Goal: Task Accomplishment & Management: Manage account settings

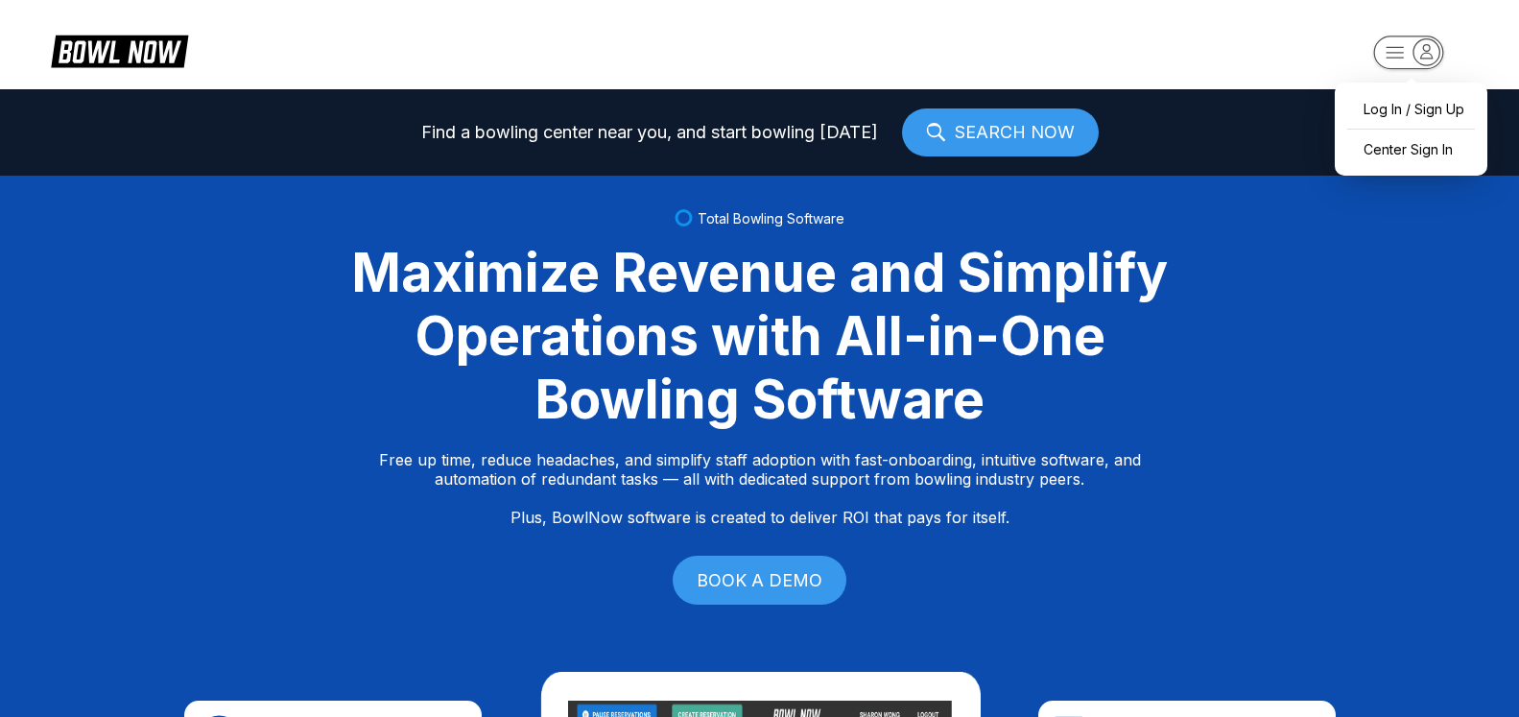
click at [1423, 49] on icon "button" at bounding box center [1426, 51] width 26 height 26
click at [1414, 145] on div "Center Sign In" at bounding box center [1410, 149] width 133 height 34
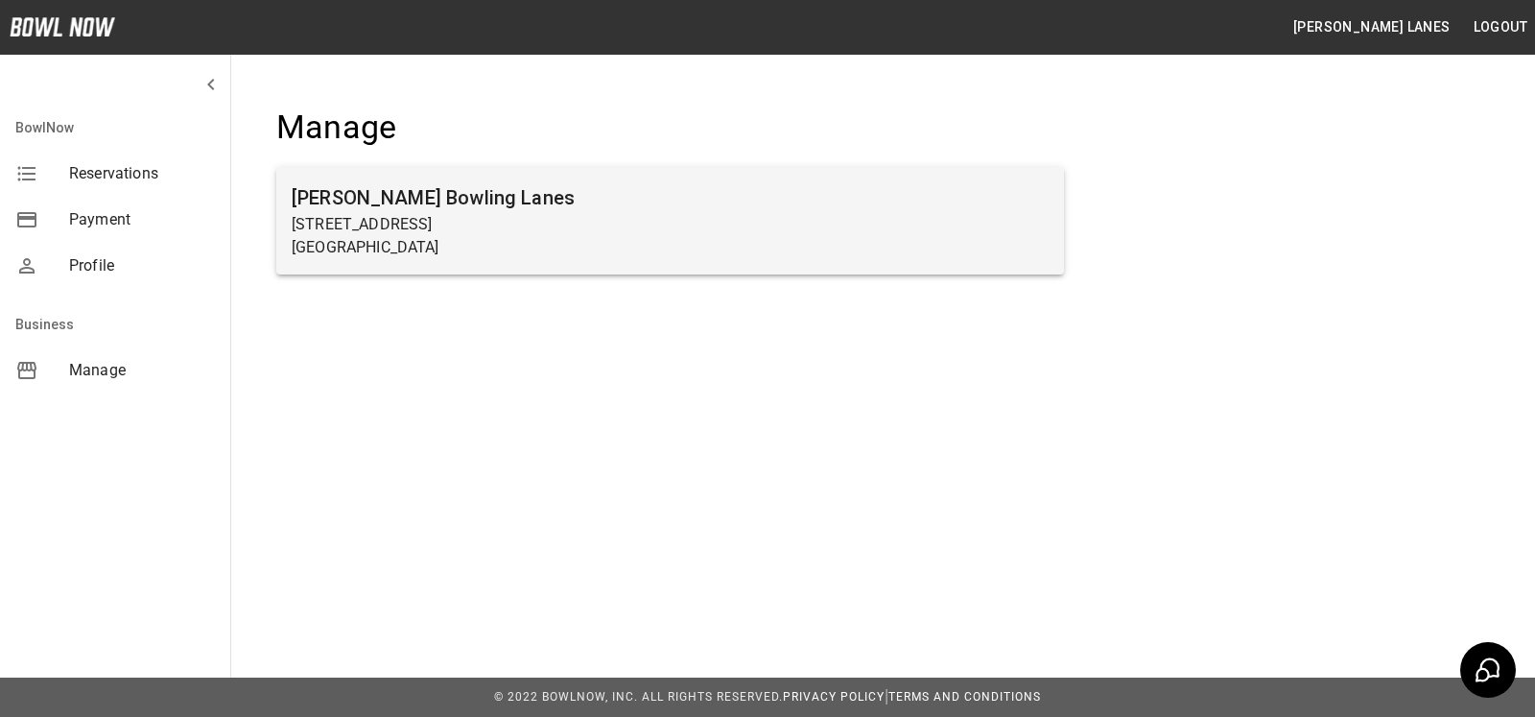
click at [626, 245] on p "[GEOGRAPHIC_DATA]" at bounding box center [670, 247] width 757 height 23
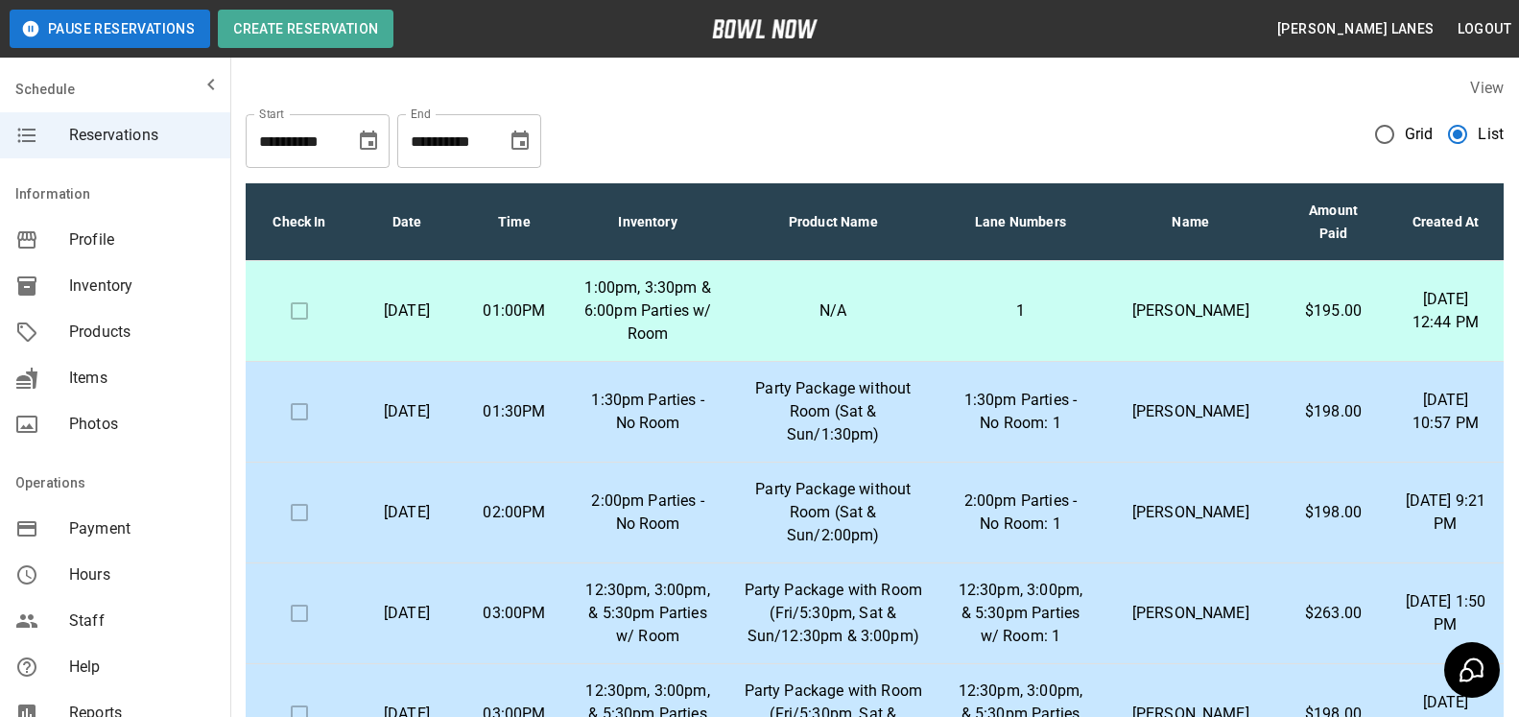
click at [104, 390] on div "Items" at bounding box center [115, 378] width 230 height 46
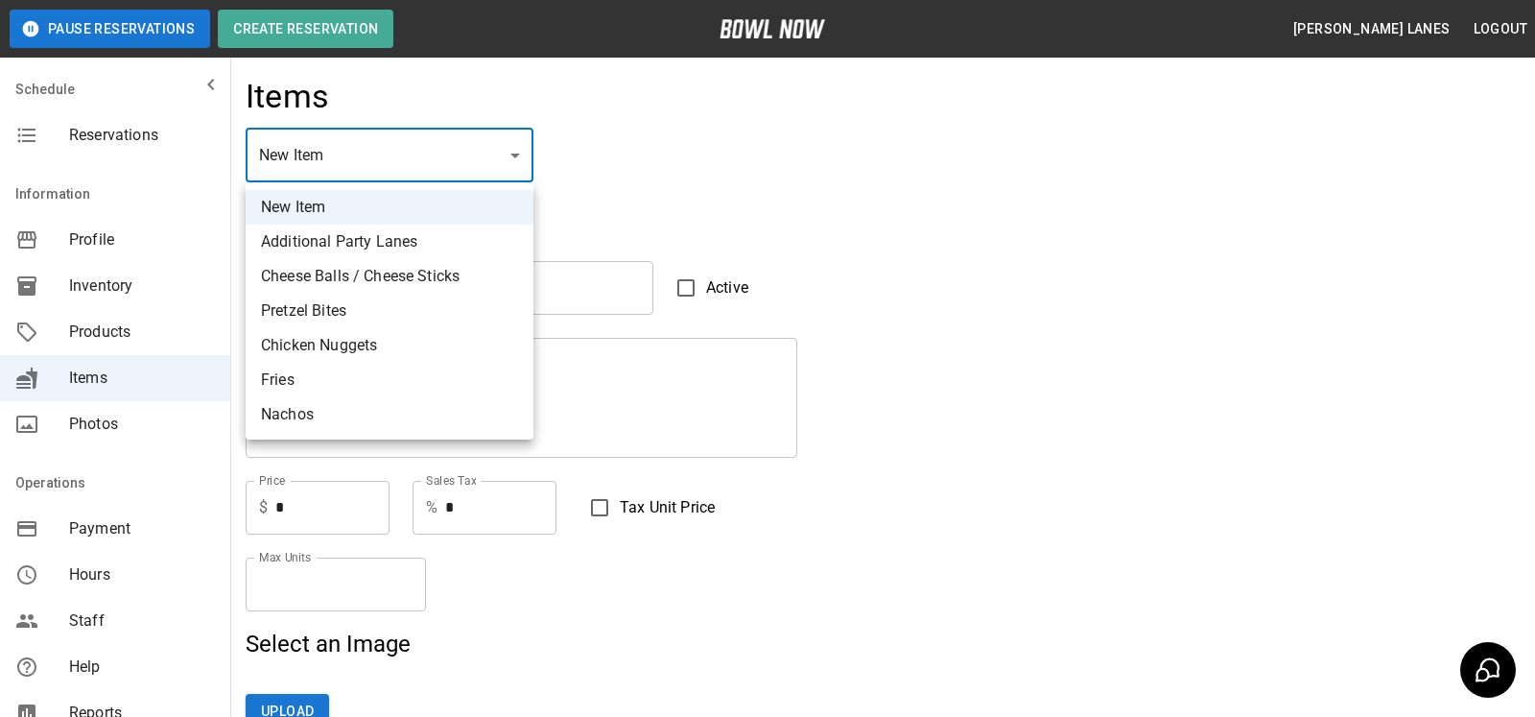
click at [501, 158] on div at bounding box center [767, 358] width 1535 height 717
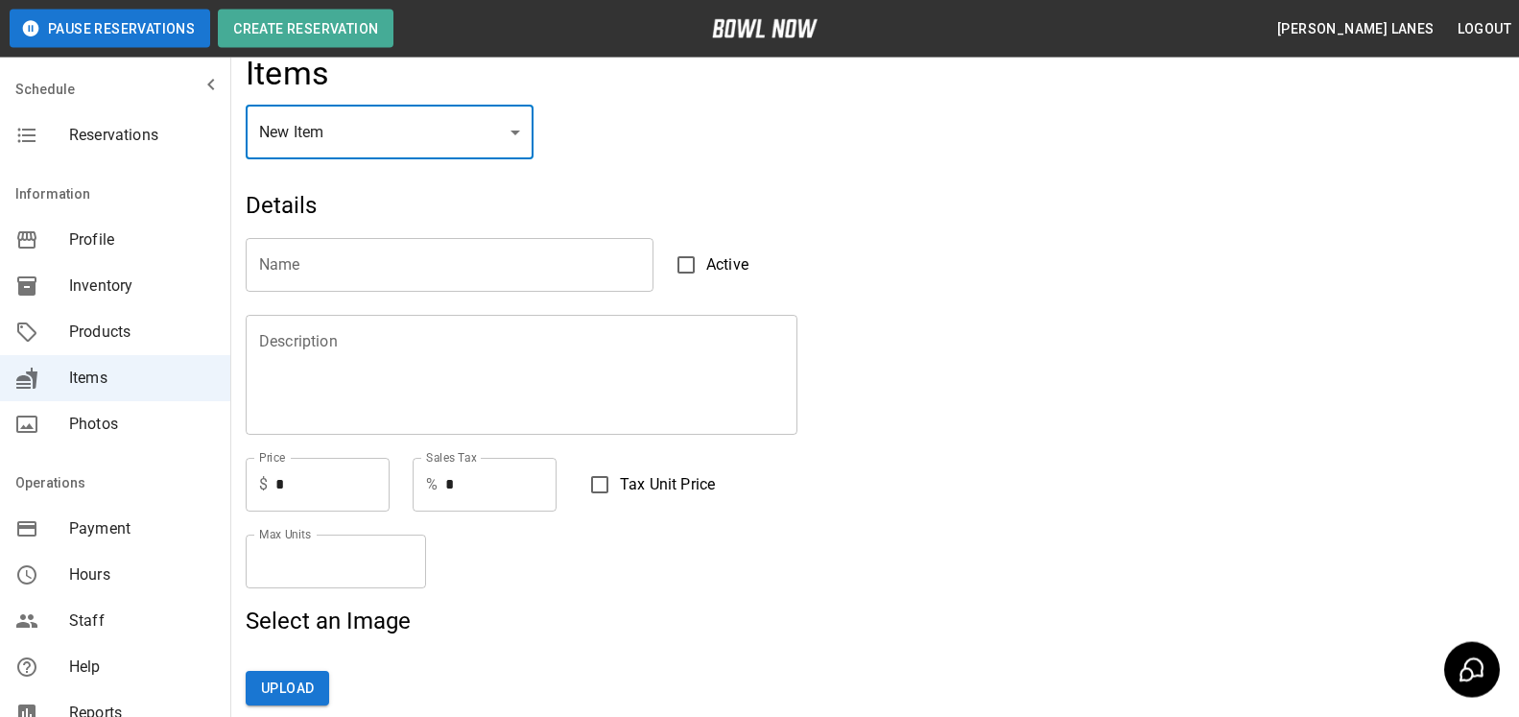
scroll to position [4, 0]
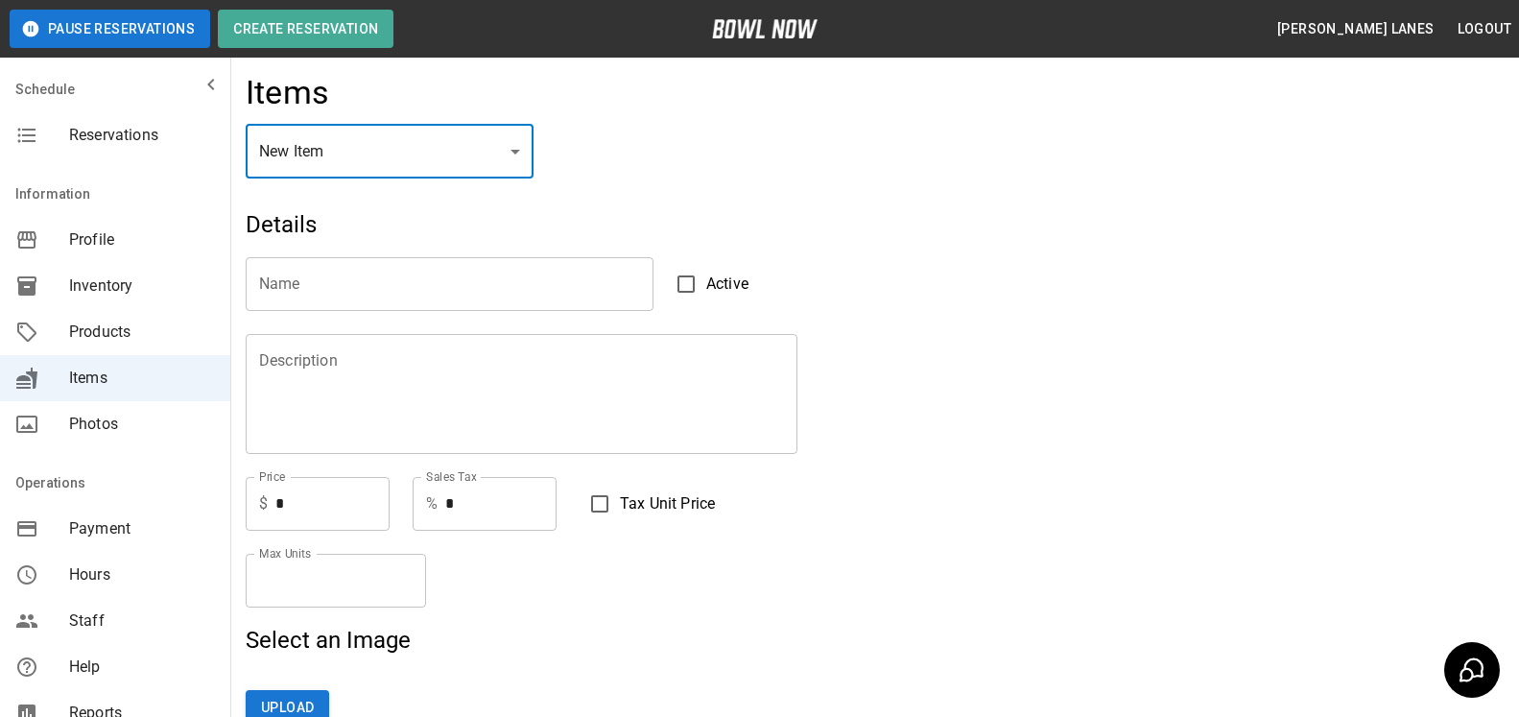
click at [122, 328] on span "Products" at bounding box center [142, 331] width 146 height 23
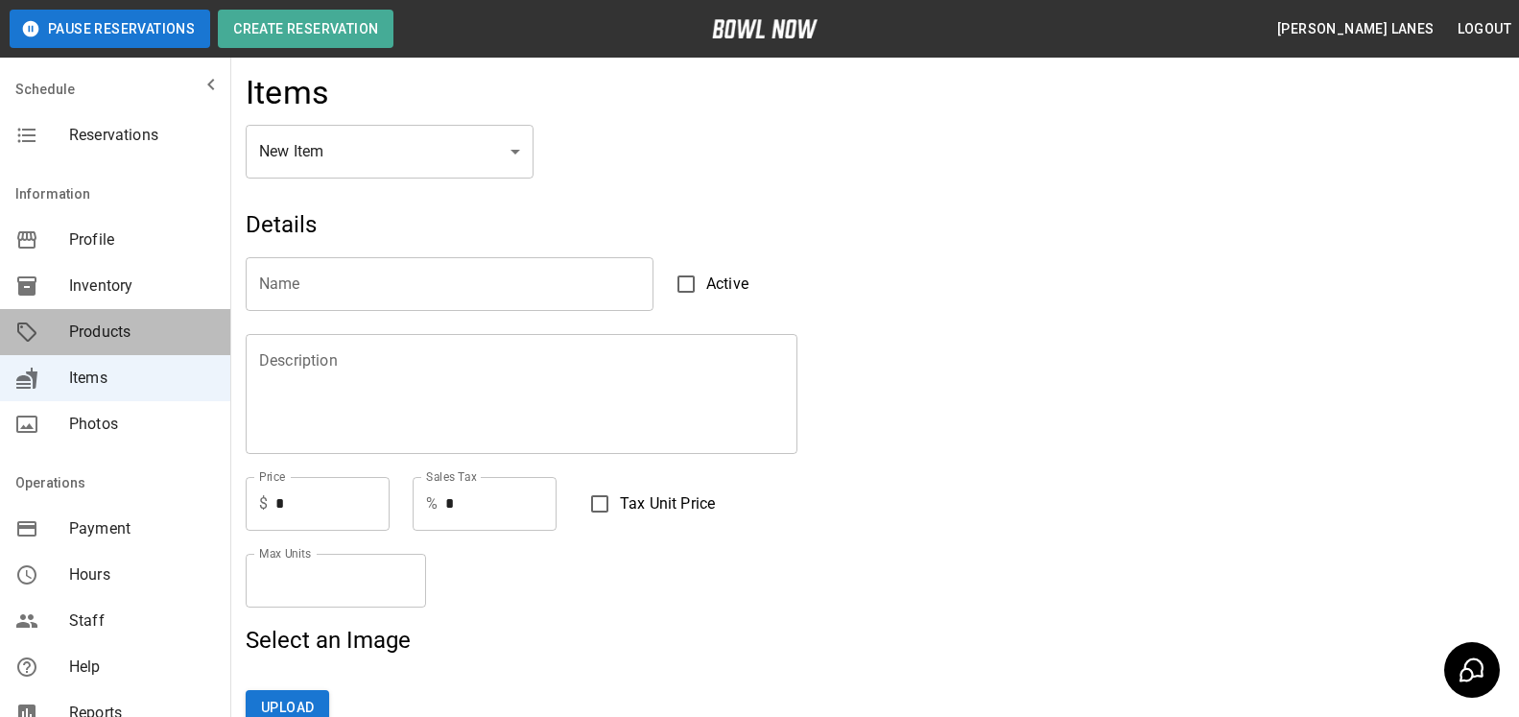
click at [122, 328] on span "Products" at bounding box center [142, 331] width 146 height 23
click at [102, 328] on span "Products" at bounding box center [142, 331] width 146 height 23
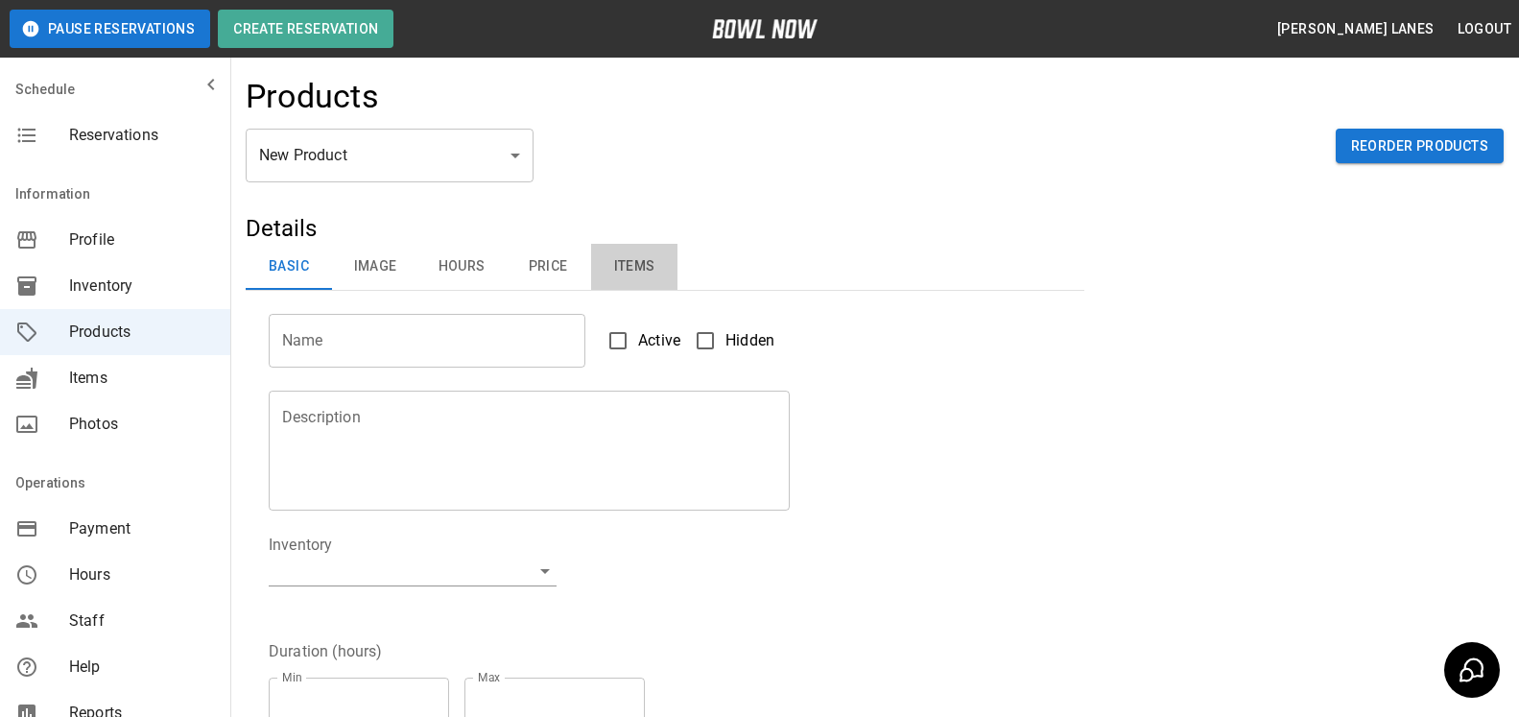
click at [643, 267] on button "Items" at bounding box center [634, 267] width 86 height 46
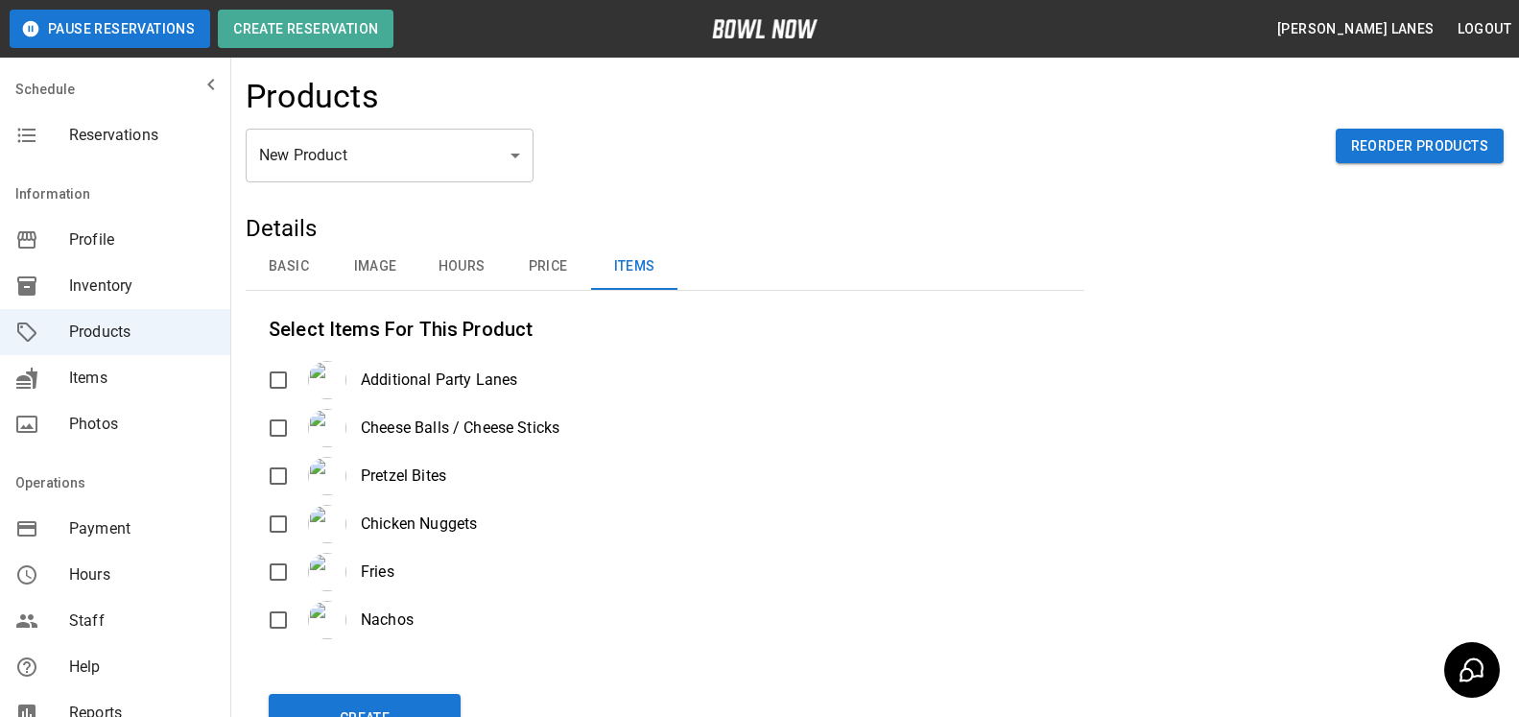
click at [297, 269] on button "Basic" at bounding box center [289, 267] width 86 height 46
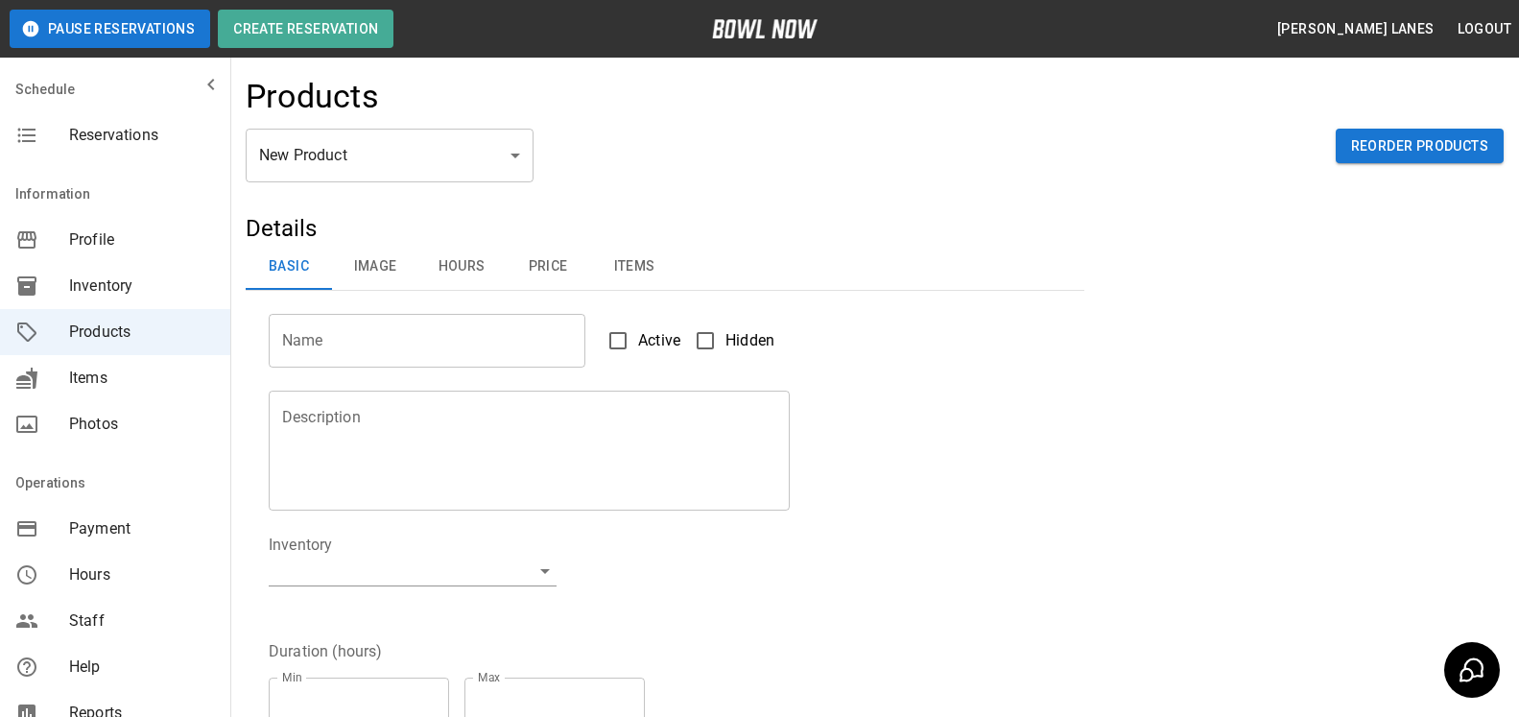
click at [135, 138] on span "Reservations" at bounding box center [142, 135] width 146 height 23
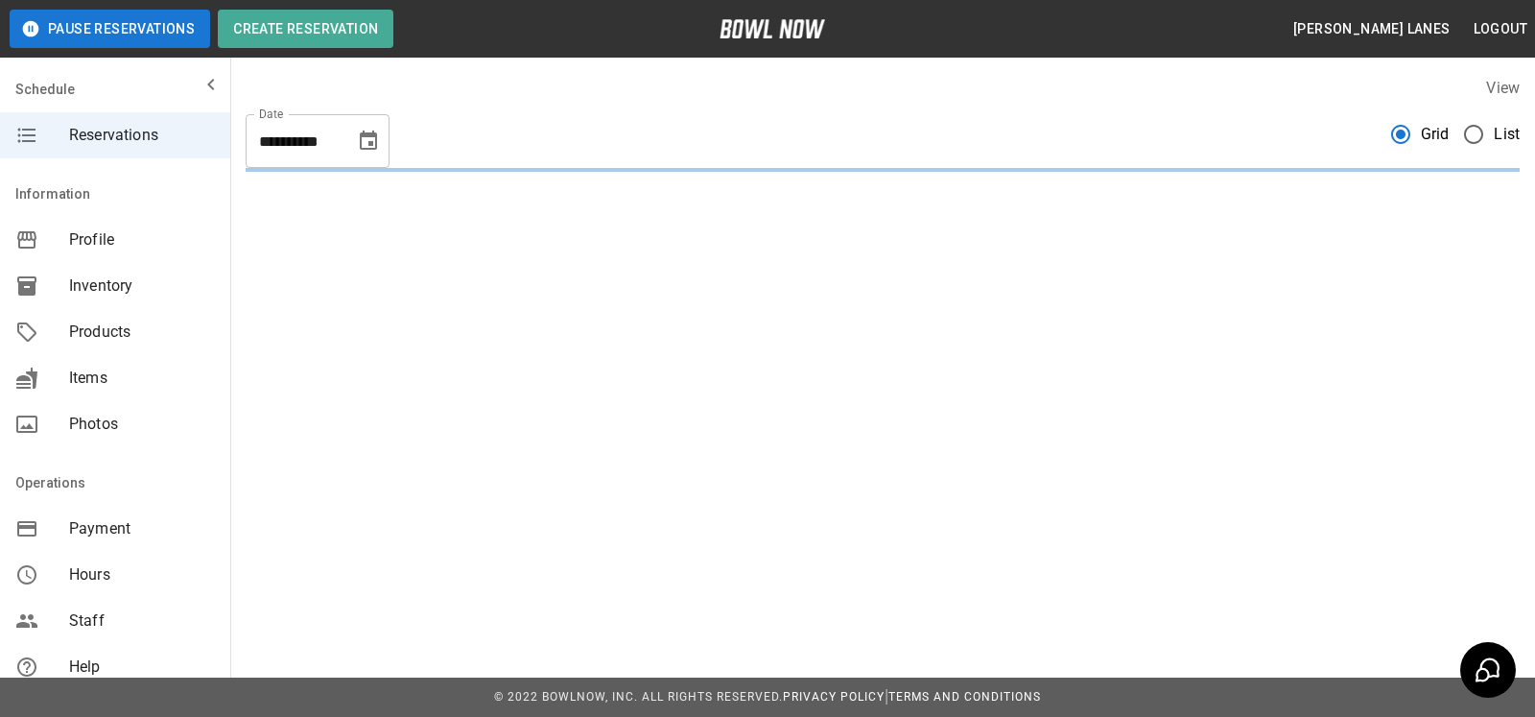
click at [1507, 130] on div "**********" at bounding box center [882, 124] width 1305 height 126
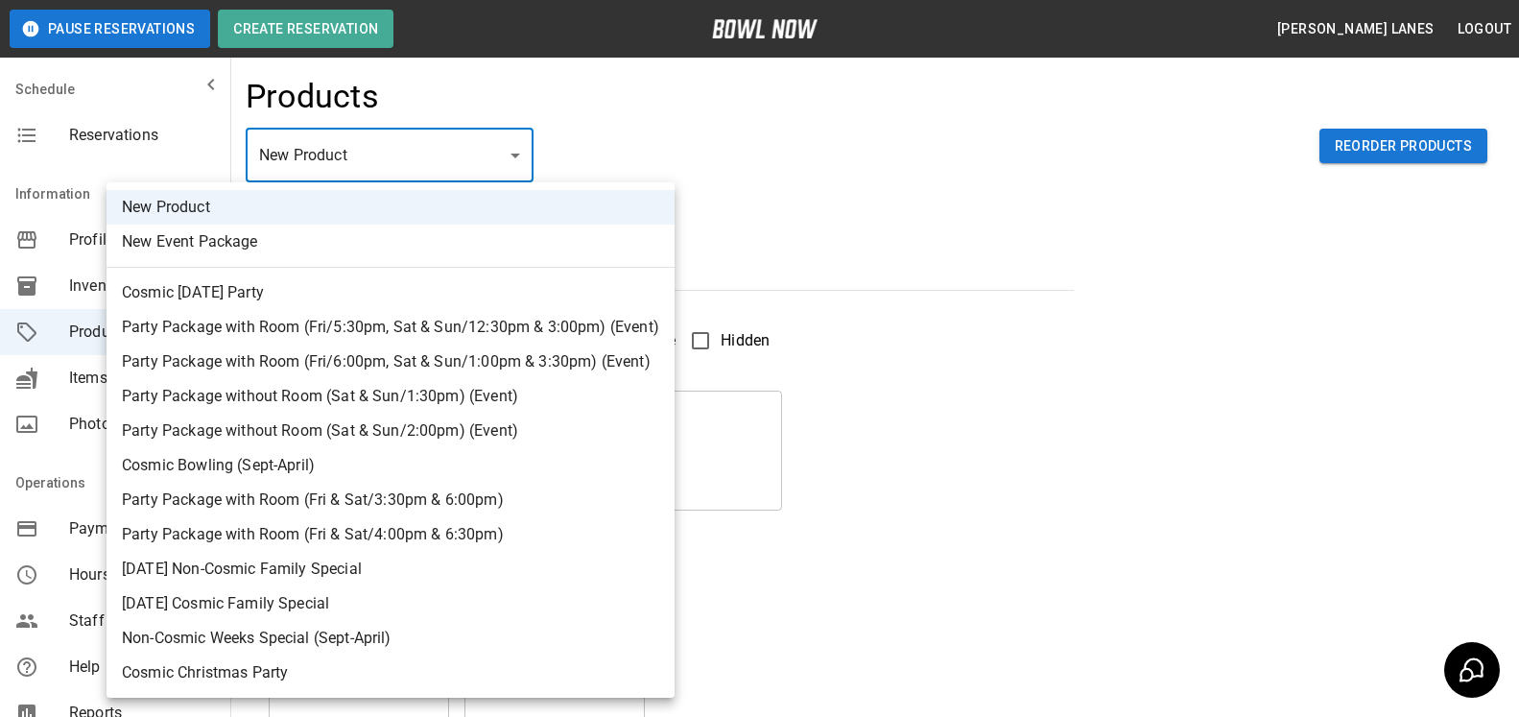
click at [452, 156] on body "Pause Reservations Create Reservation Sims Lanes Logout Schedule Reservations I…" at bounding box center [759, 618] width 1519 height 1237
click at [366, 294] on li "Cosmic Halloween Party" at bounding box center [390, 292] width 568 height 35
type input "*"
type input "**********"
type textarea "**********"
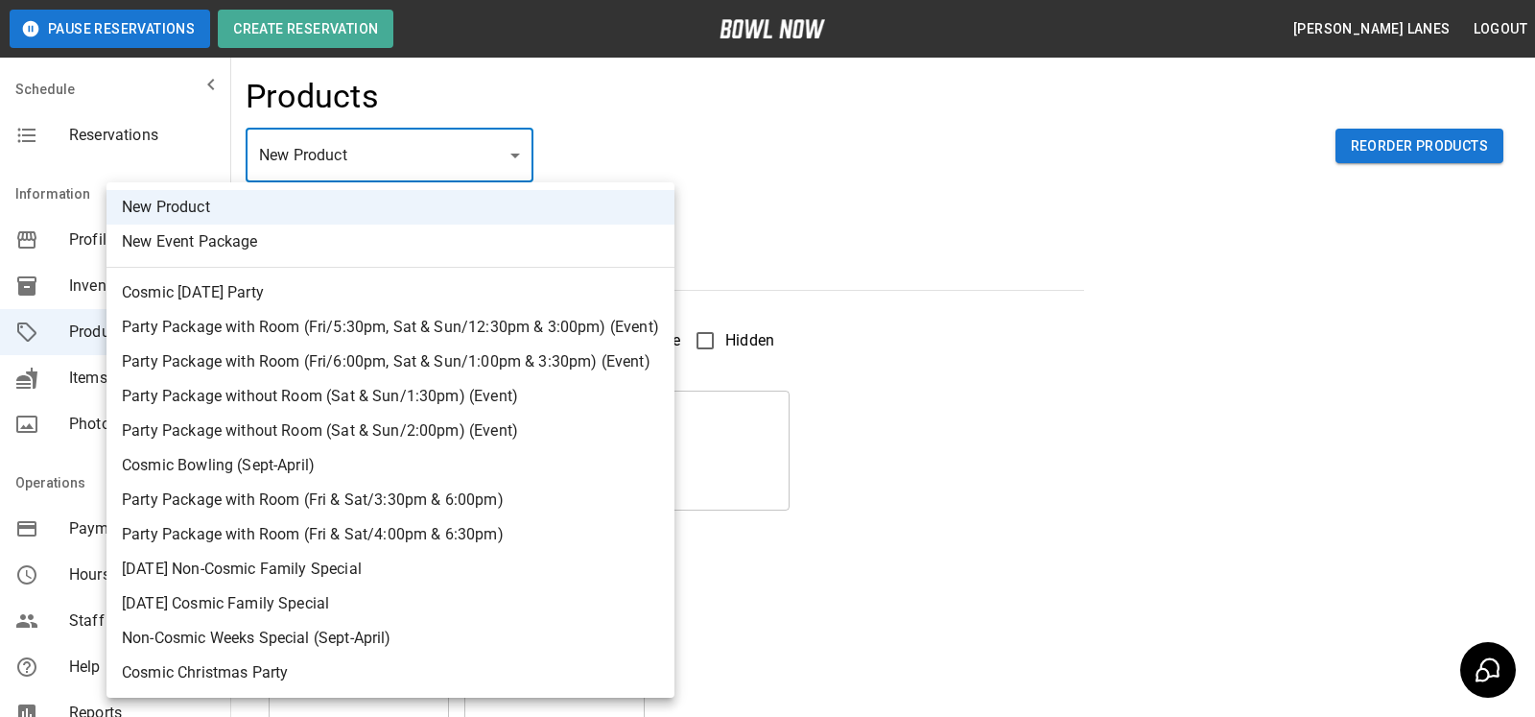
type input "**********"
type input "*"
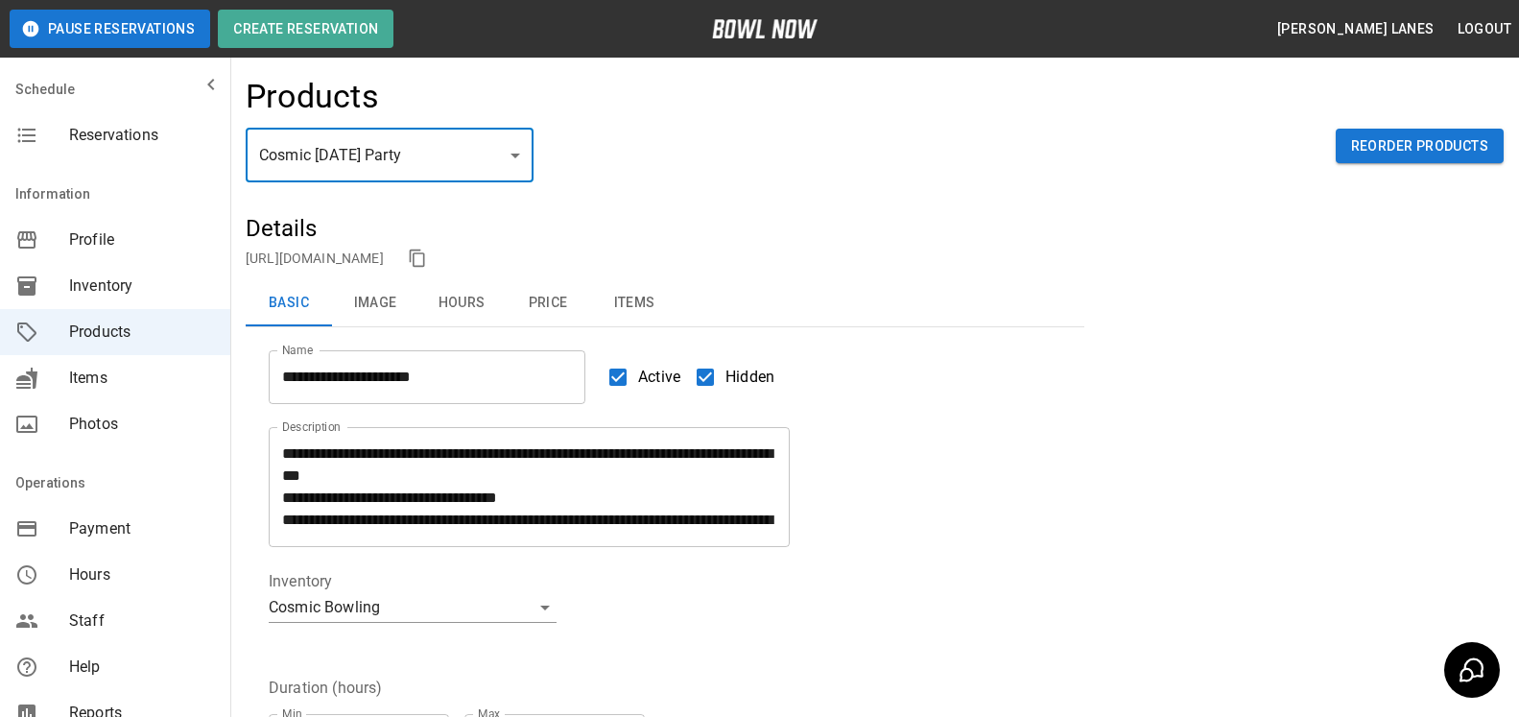
click at [567, 306] on button "Price" at bounding box center [548, 303] width 86 height 46
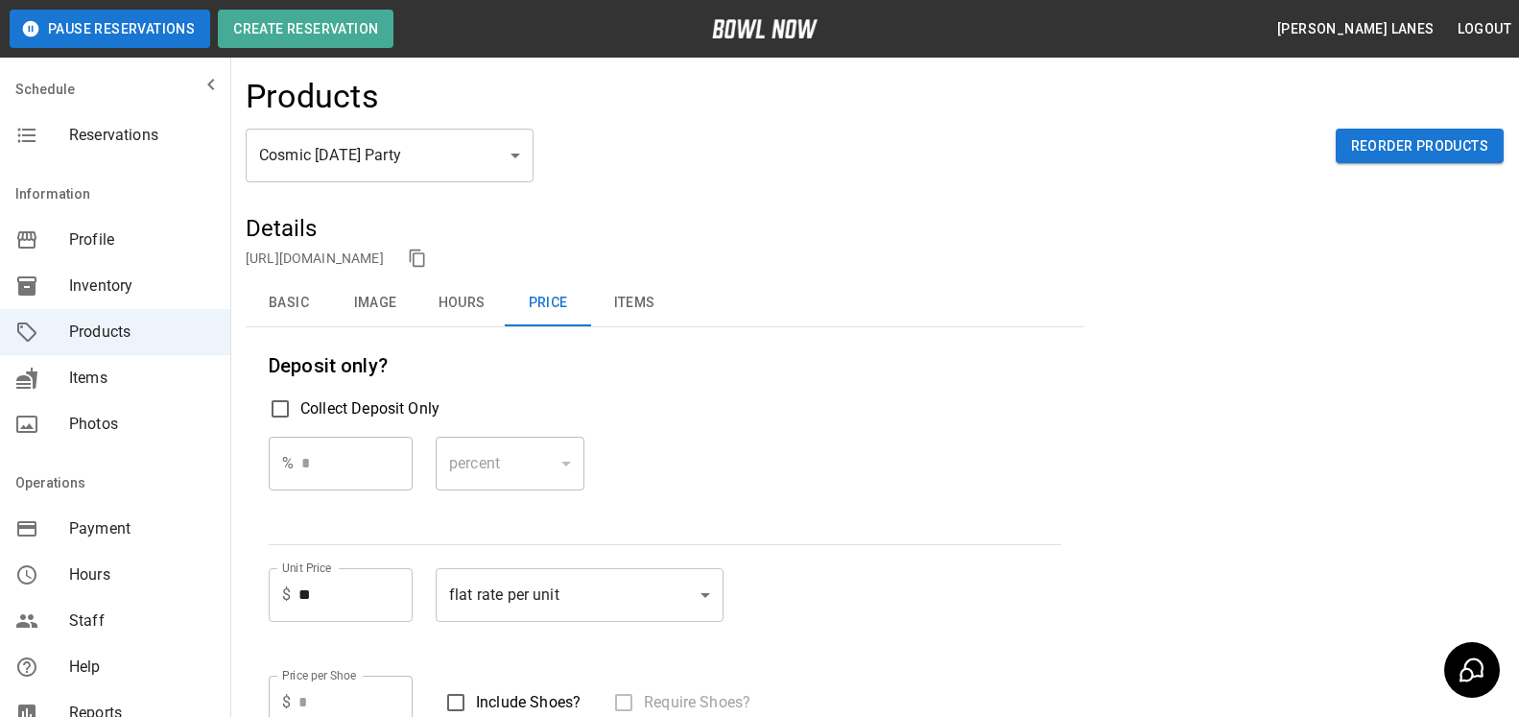
click at [272, 293] on button "Basic" at bounding box center [289, 303] width 86 height 46
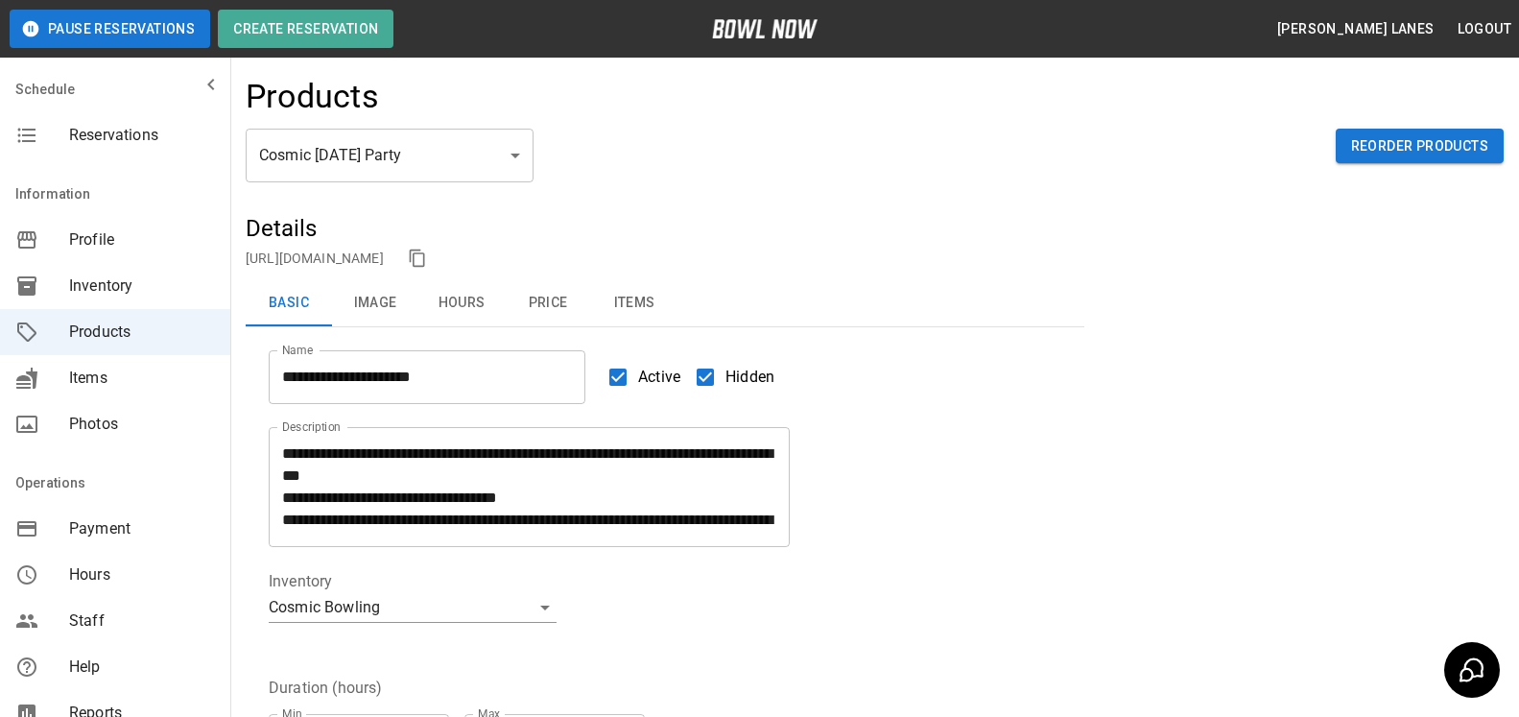
click at [654, 294] on button "Items" at bounding box center [634, 303] width 86 height 46
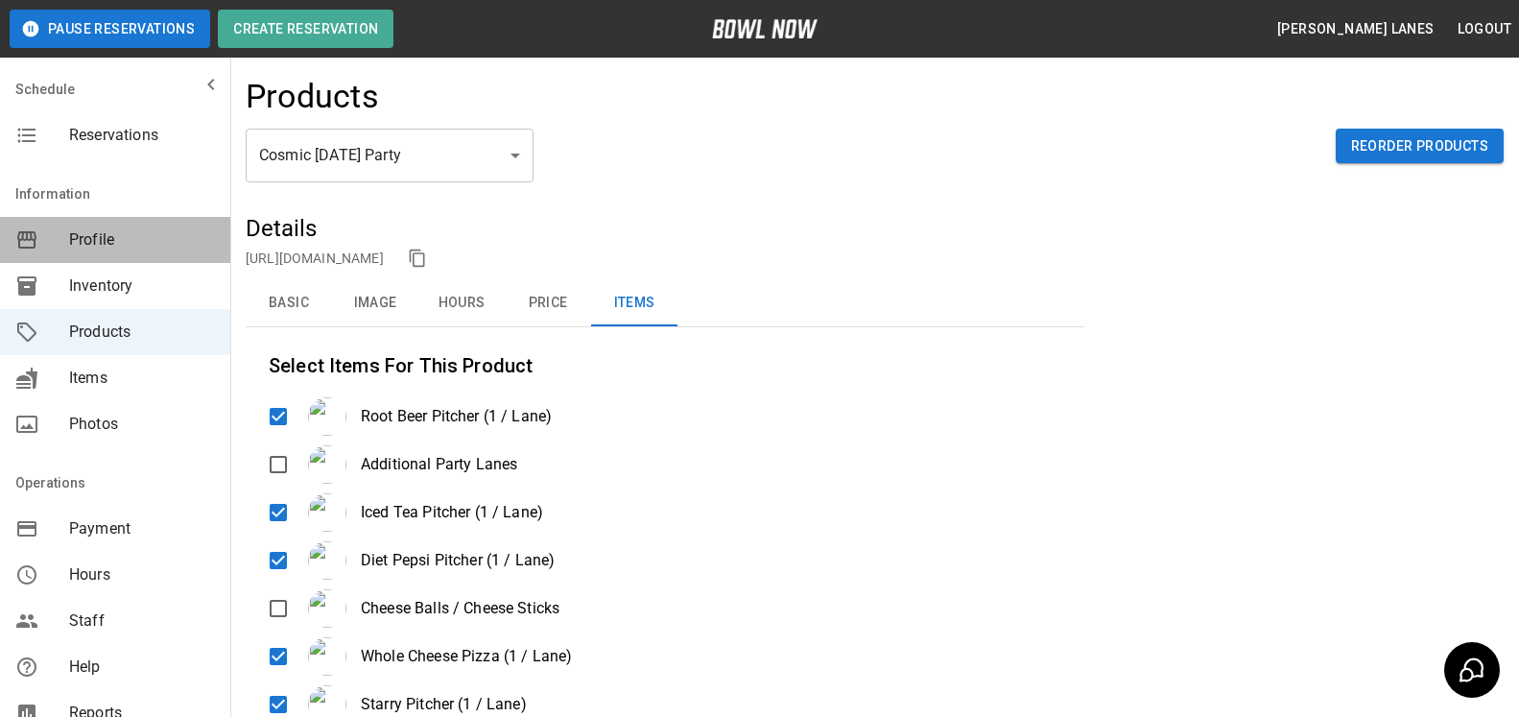
click at [125, 243] on span "Profile" at bounding box center [142, 239] width 146 height 23
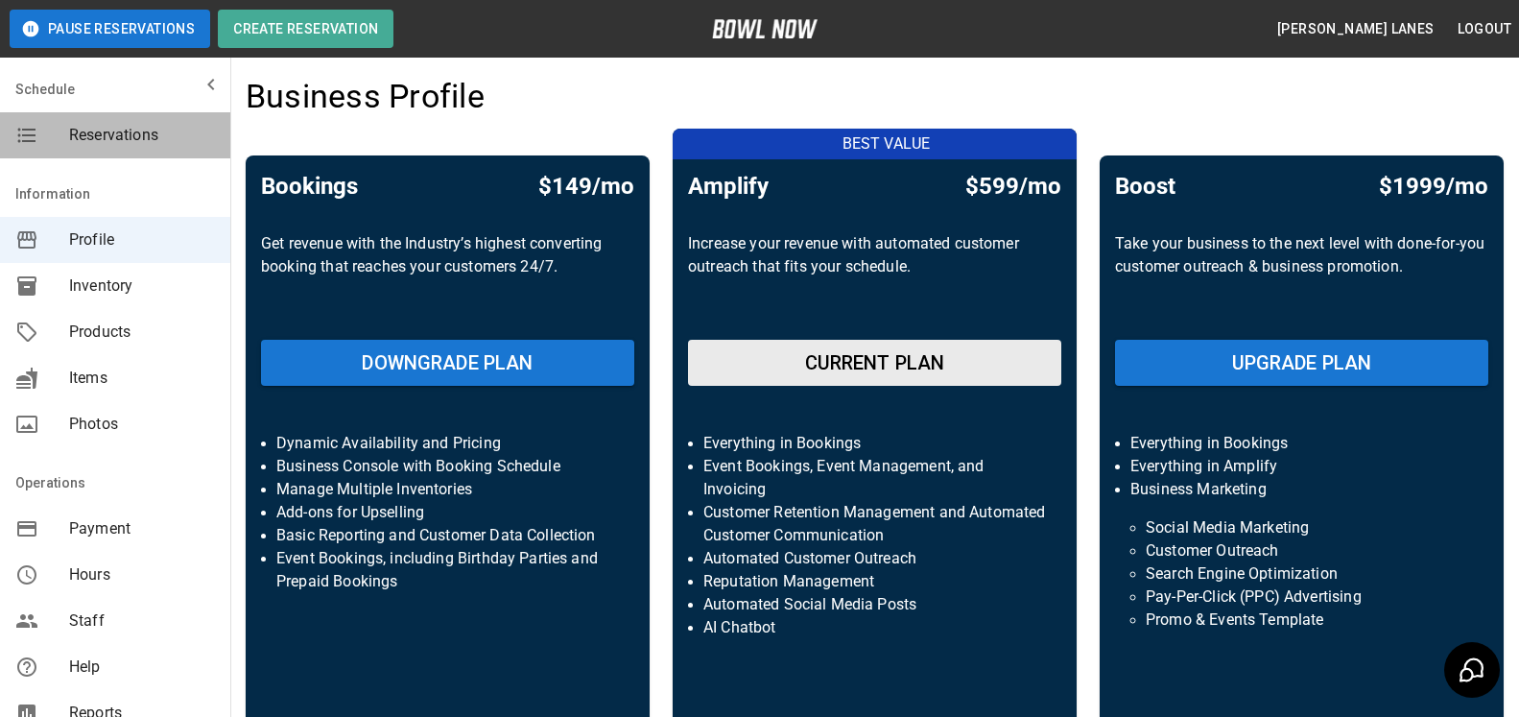
click at [147, 139] on span "Reservations" at bounding box center [142, 135] width 146 height 23
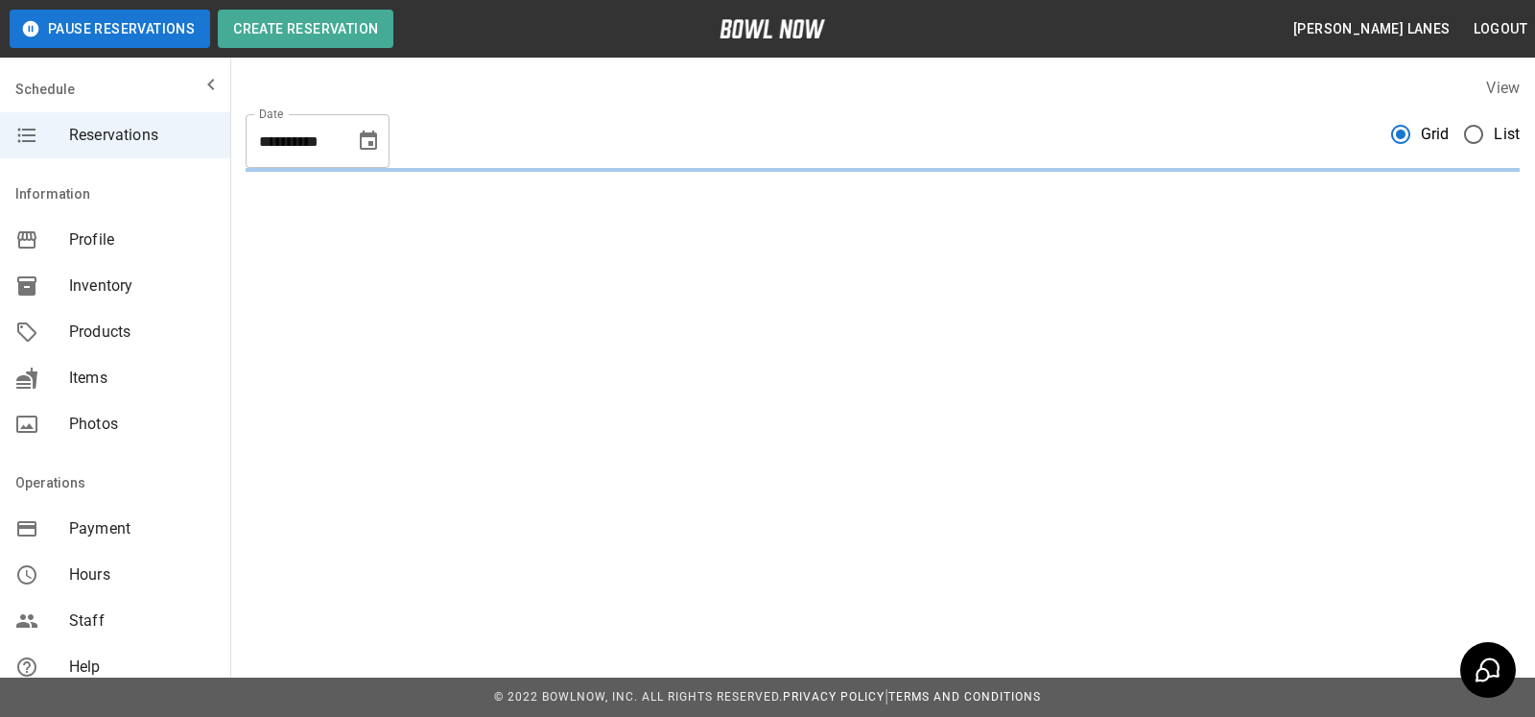
click at [1501, 138] on span "List" at bounding box center [1507, 134] width 26 height 23
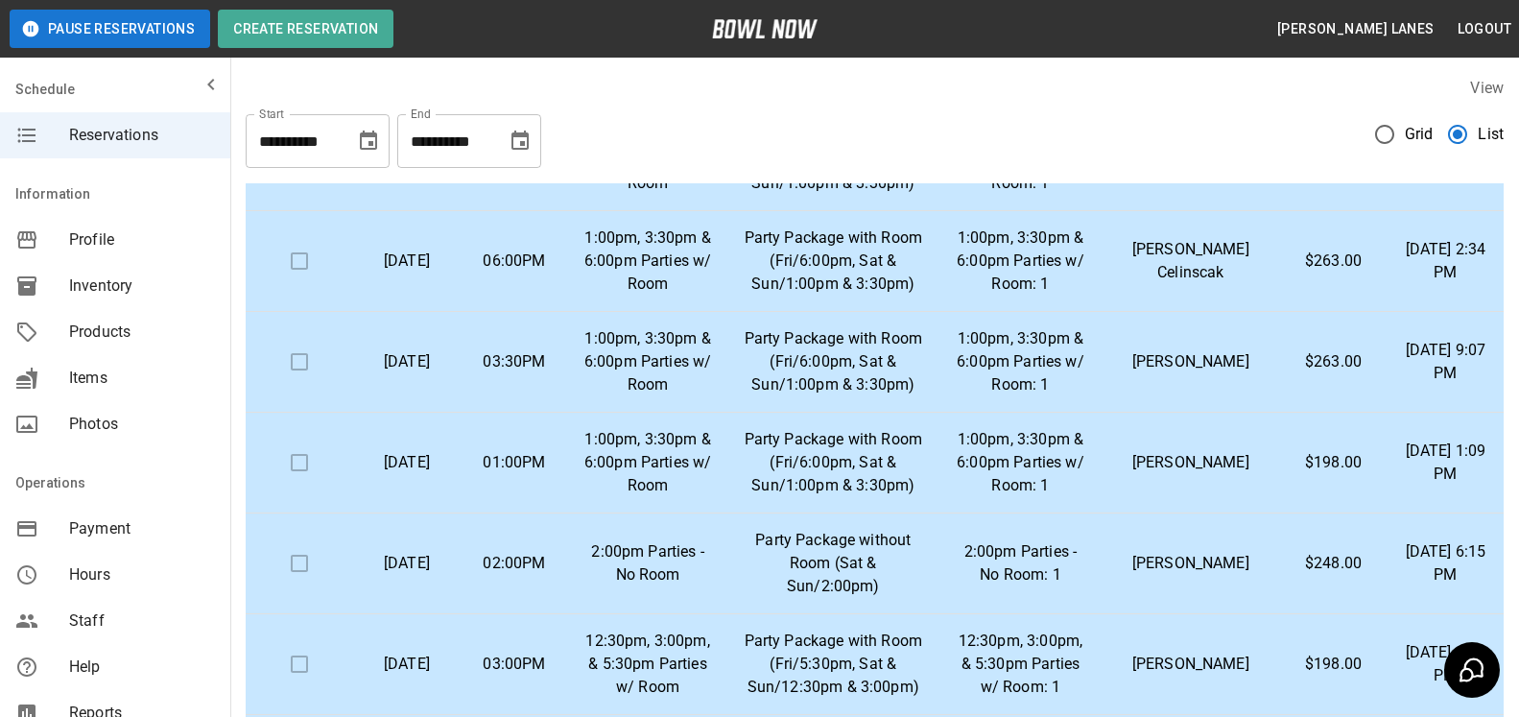
click at [508, 133] on icon "Choose date, selected date is Oct 19, 2025" at bounding box center [519, 141] width 23 height 23
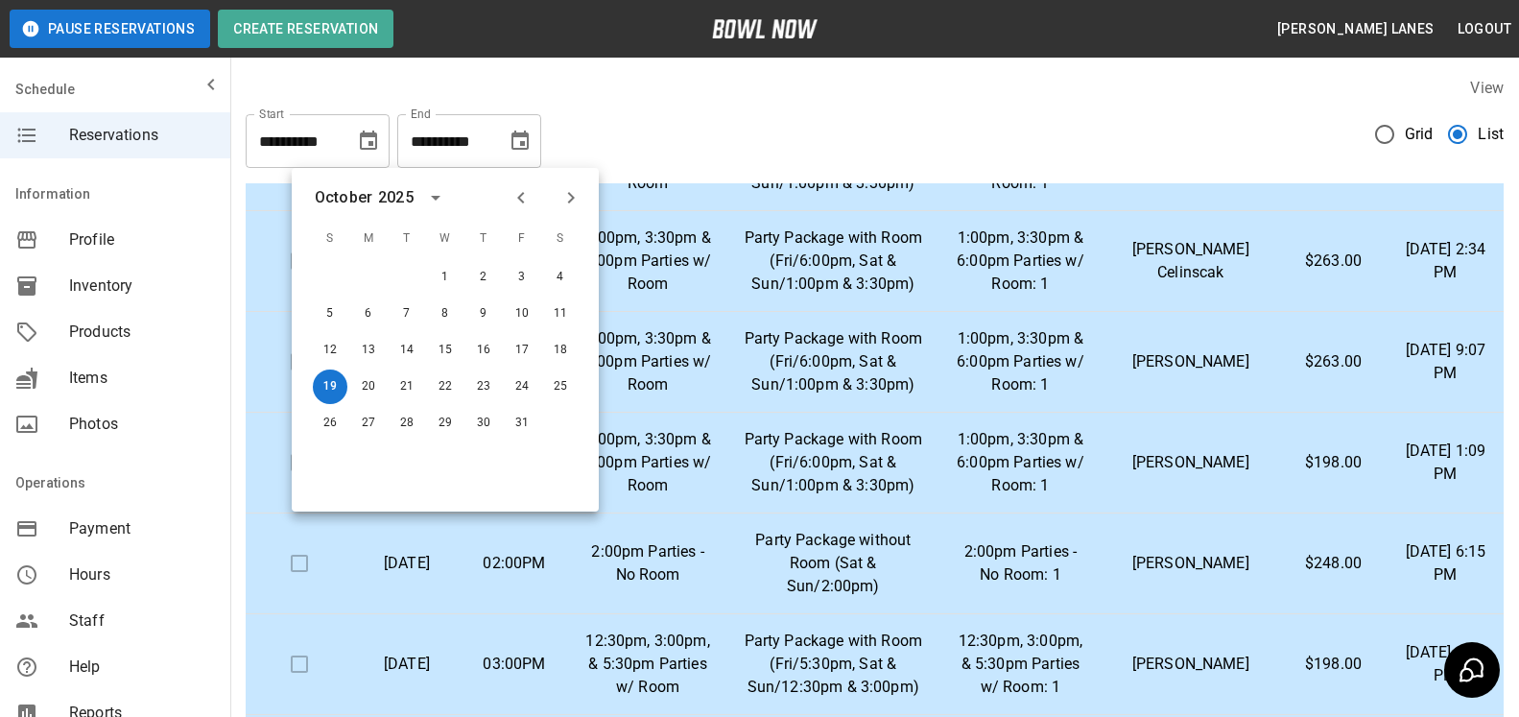
click at [580, 202] on icon "Next month" at bounding box center [570, 197] width 23 height 23
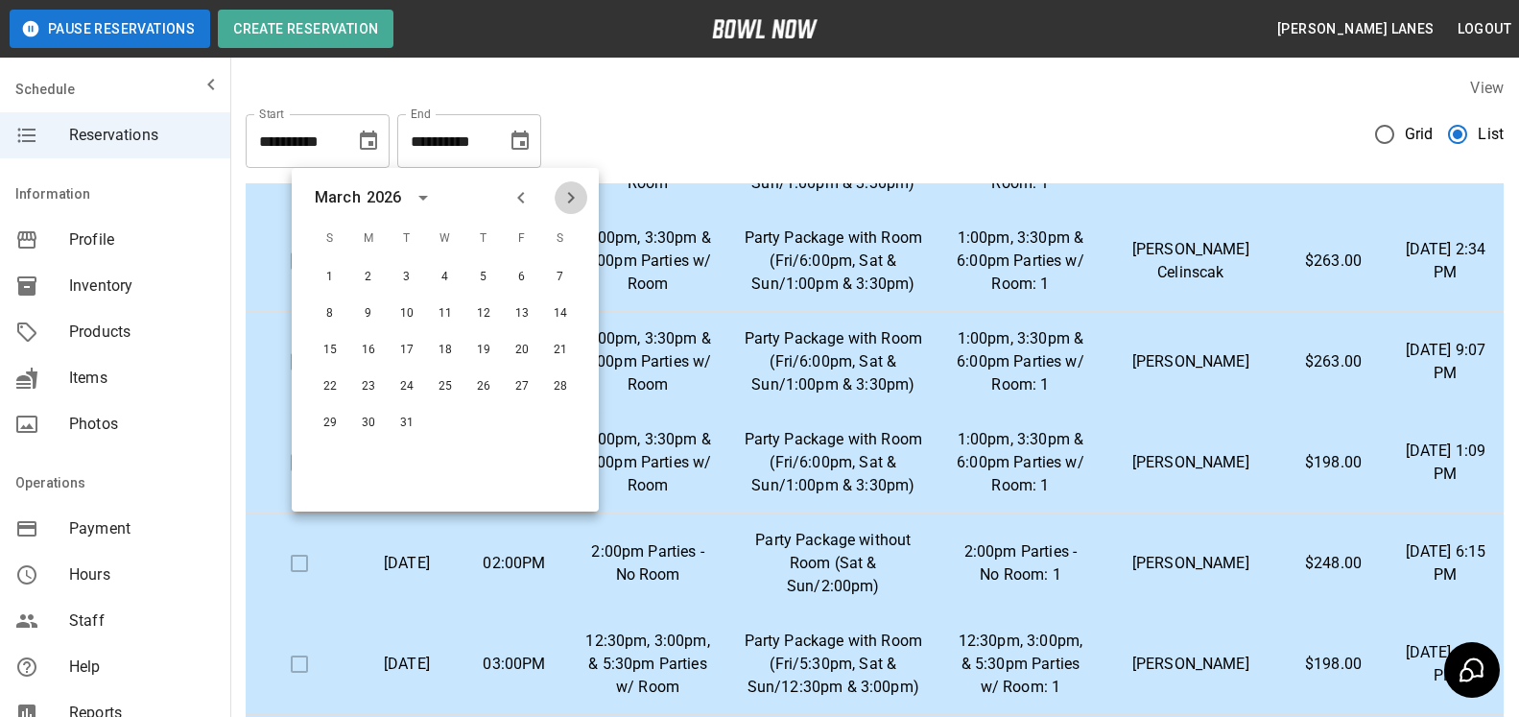
click at [580, 202] on icon "Next month" at bounding box center [570, 197] width 23 height 23
click at [532, 190] on button "Previous month" at bounding box center [521, 197] width 33 height 33
click at [491, 430] on button "30" at bounding box center [483, 423] width 35 height 35
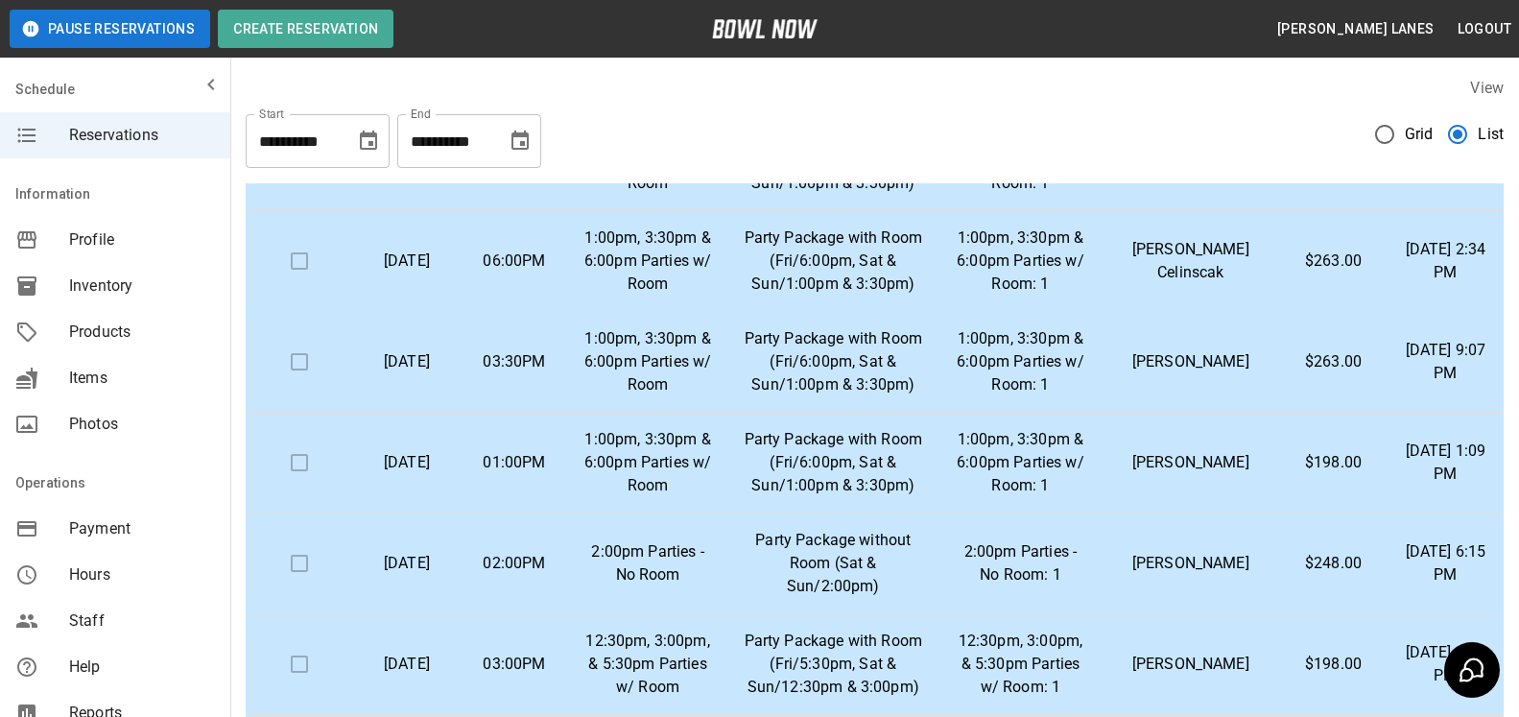
type input "**********"
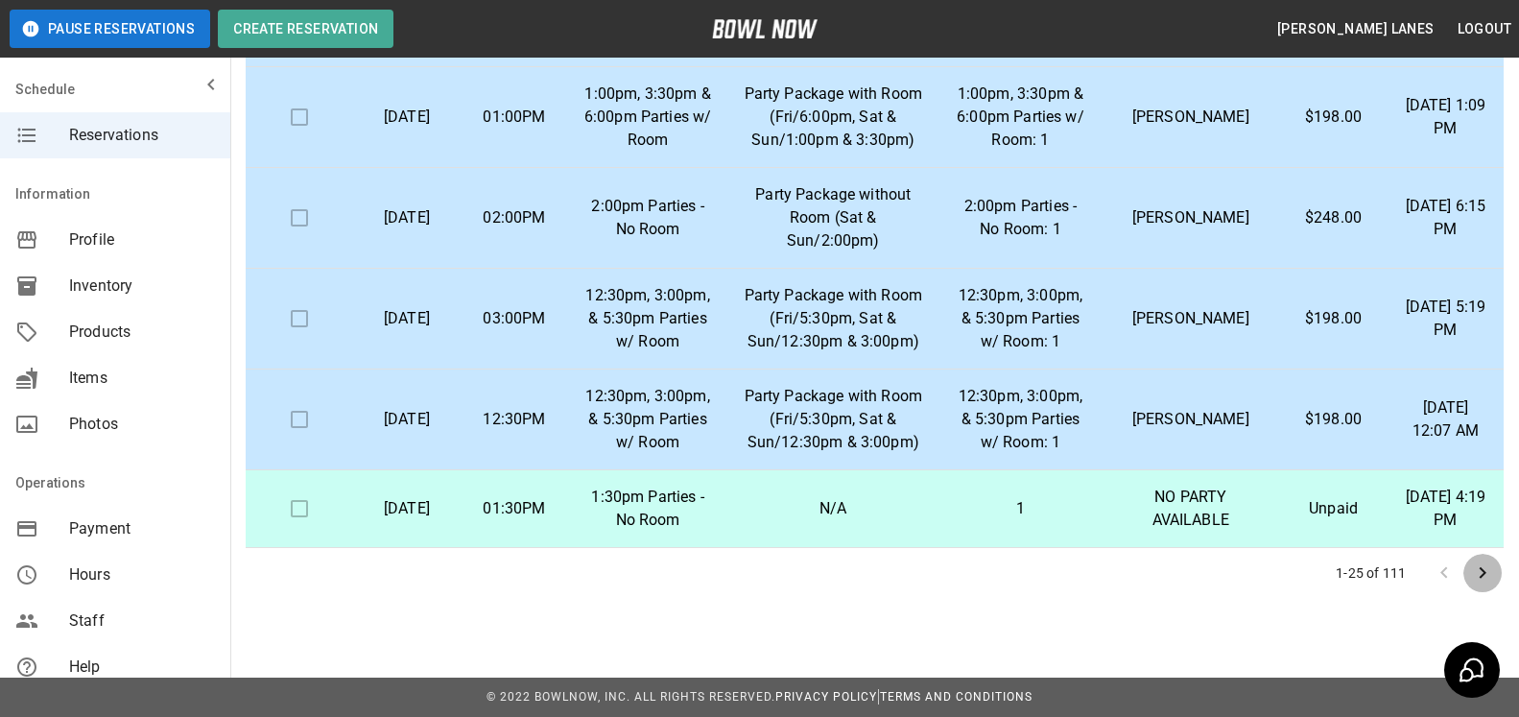
click at [1494, 569] on button "Go to next page" at bounding box center [1482, 573] width 38 height 38
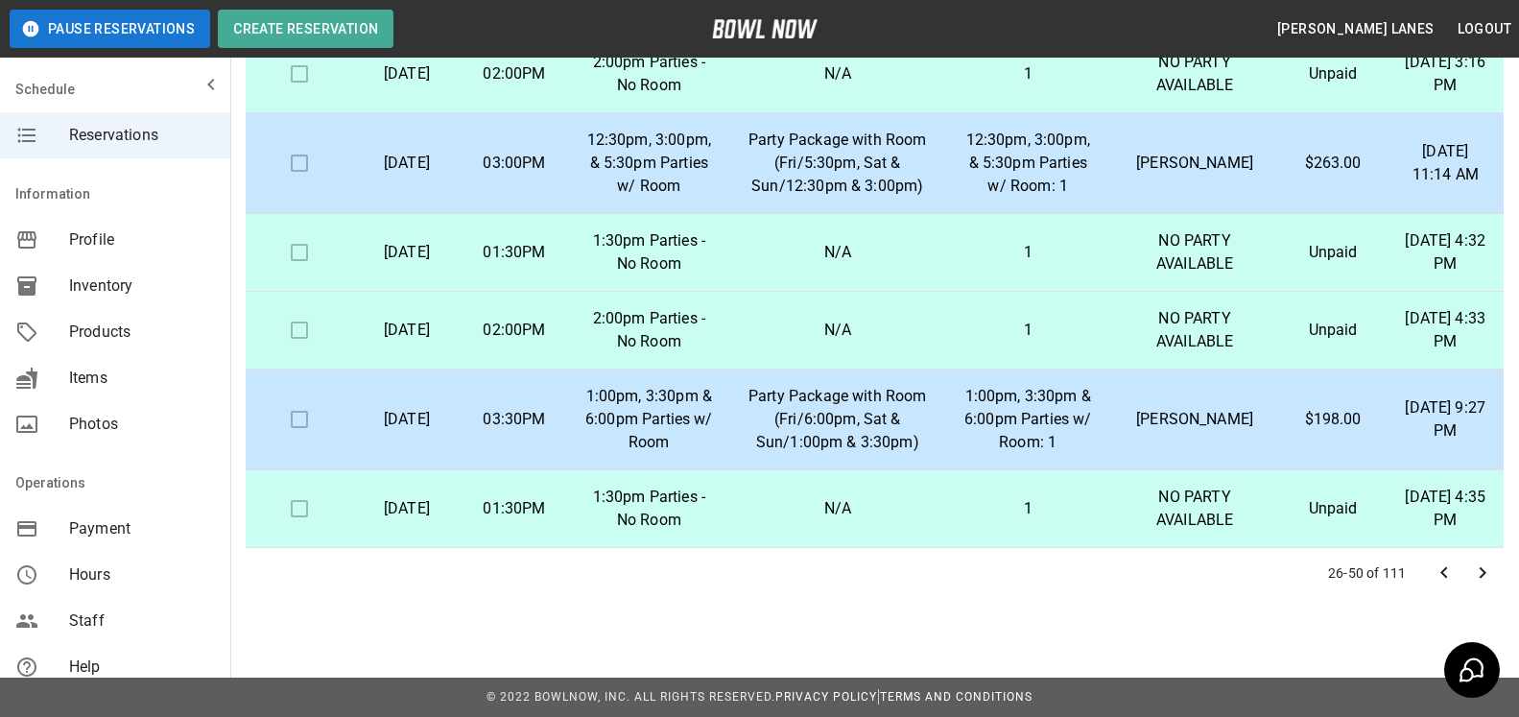
click at [1492, 562] on icon "Go to next page" at bounding box center [1482, 572] width 23 height 23
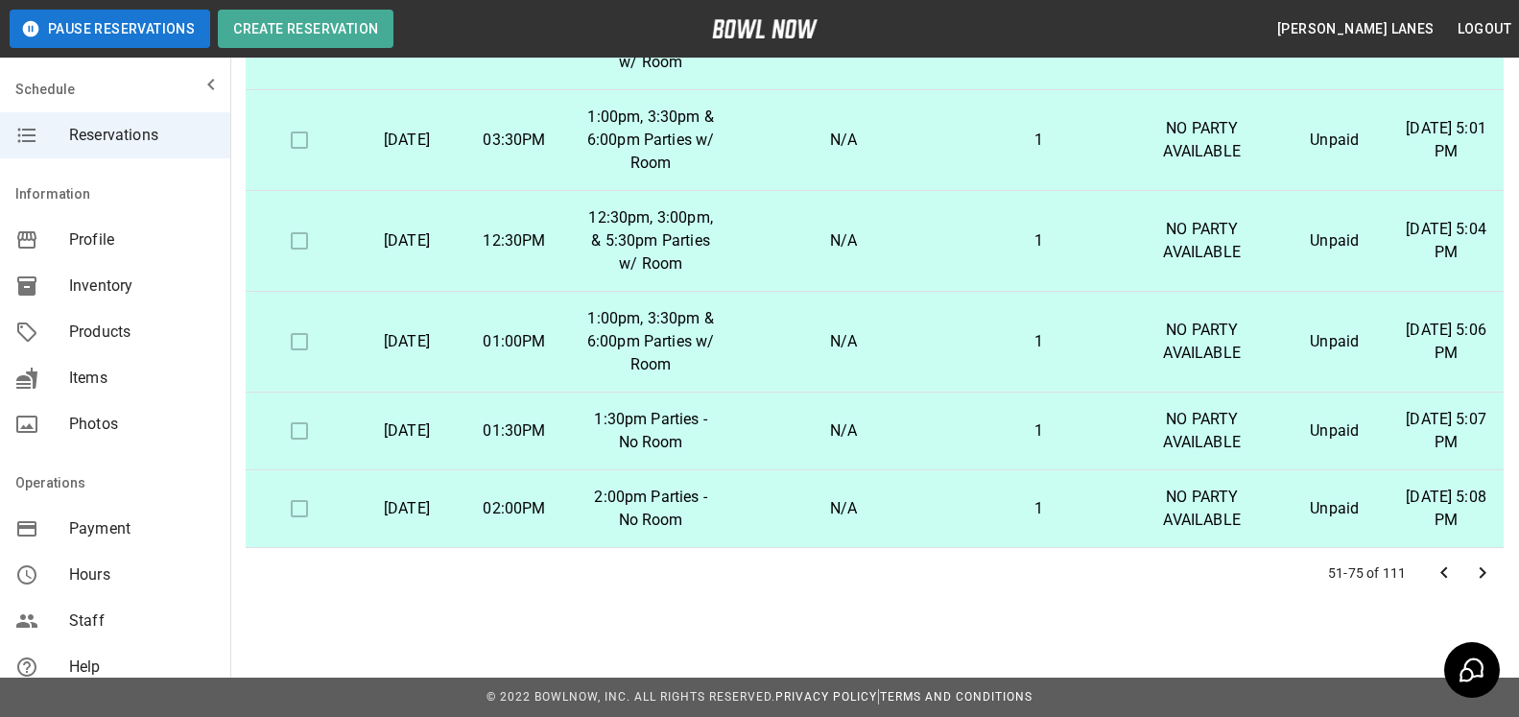
click at [1478, 564] on icon "Go to next page" at bounding box center [1482, 572] width 23 height 23
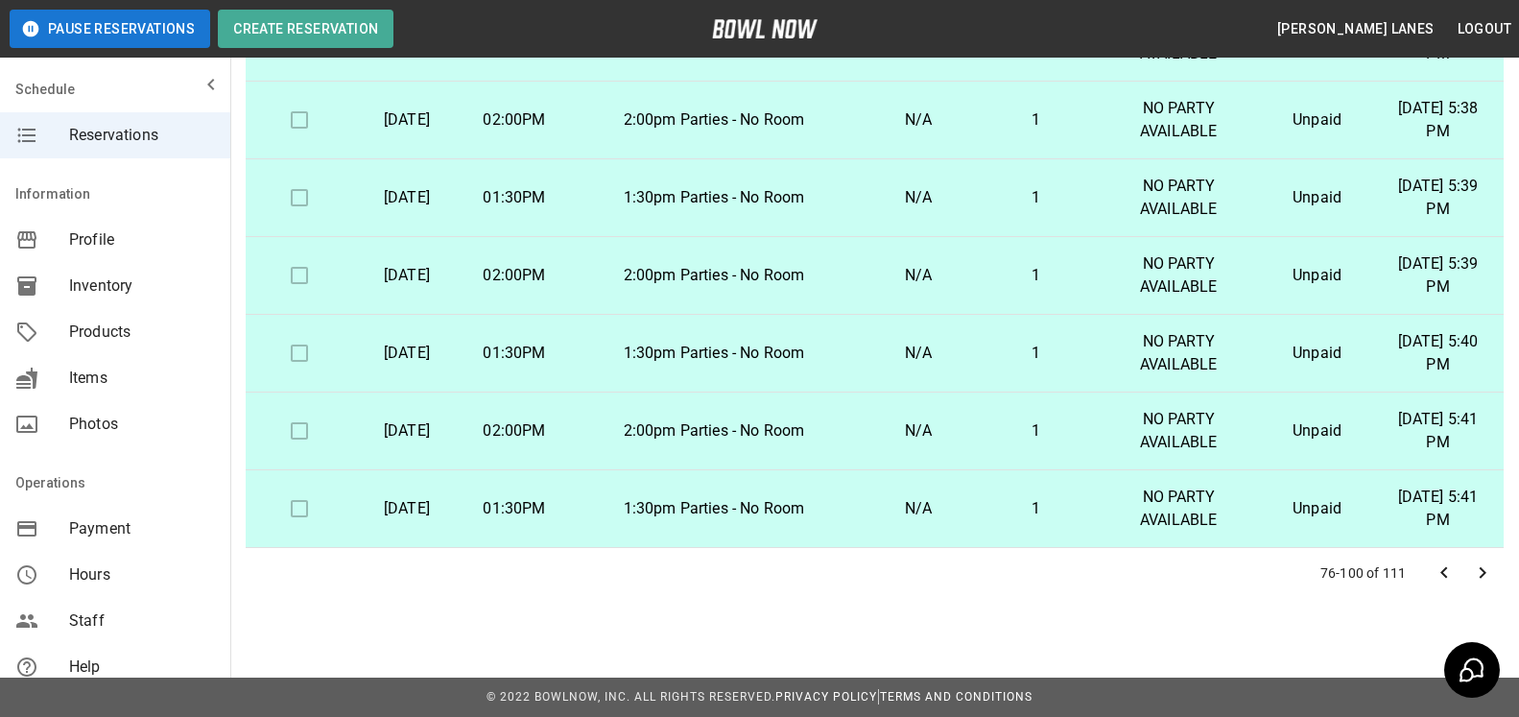
click at [1489, 572] on icon "Go to next page" at bounding box center [1482, 572] width 23 height 23
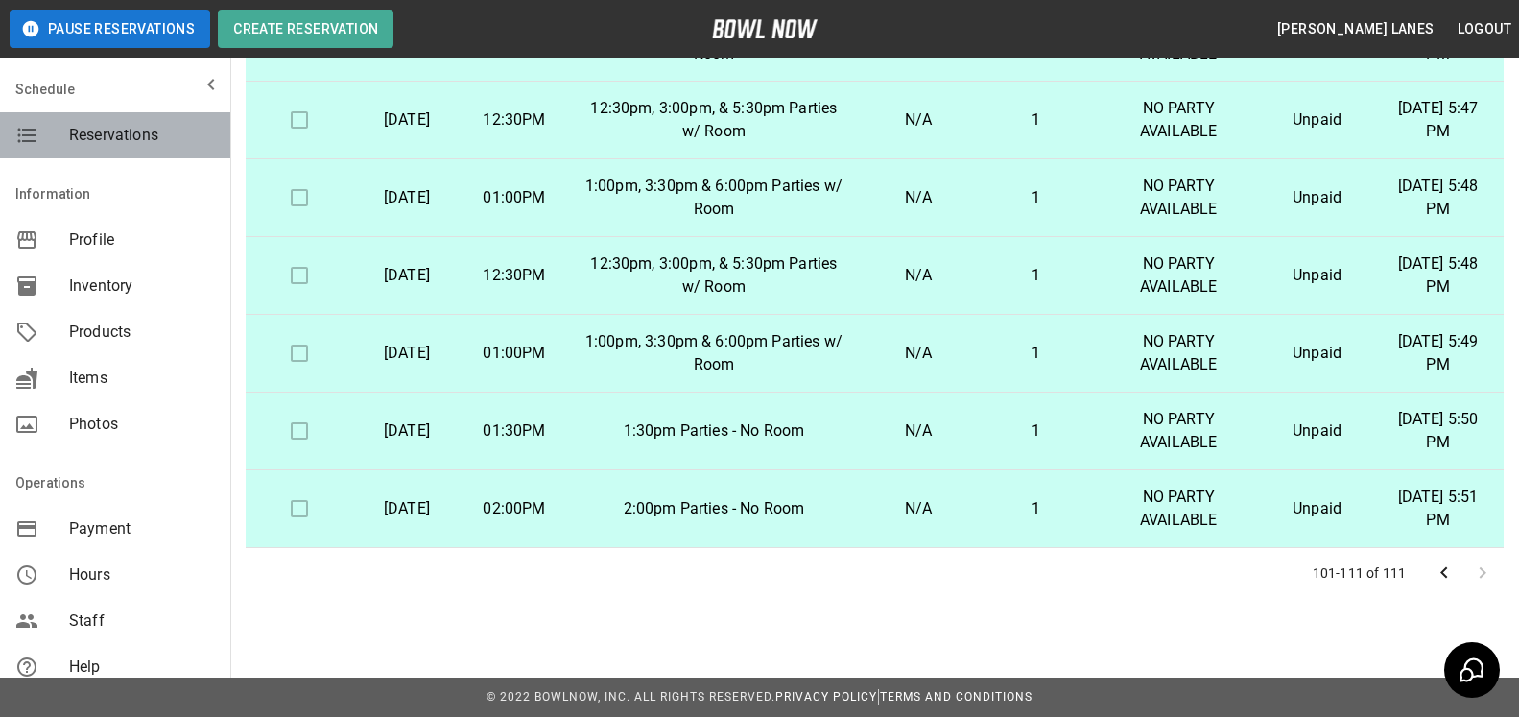
click at [149, 136] on span "Reservations" at bounding box center [142, 135] width 146 height 23
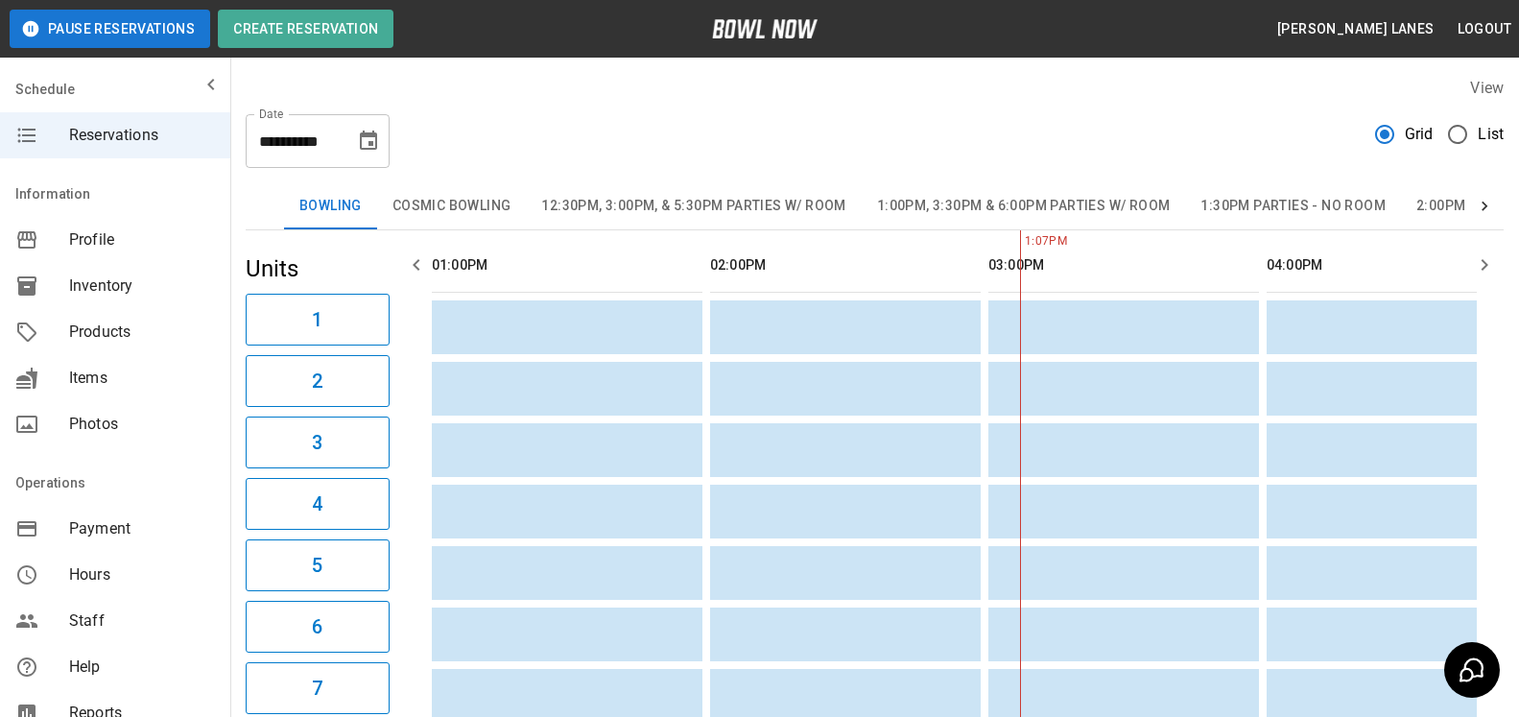
scroll to position [0, 556]
